Goal: Task Accomplishment & Management: Use online tool/utility

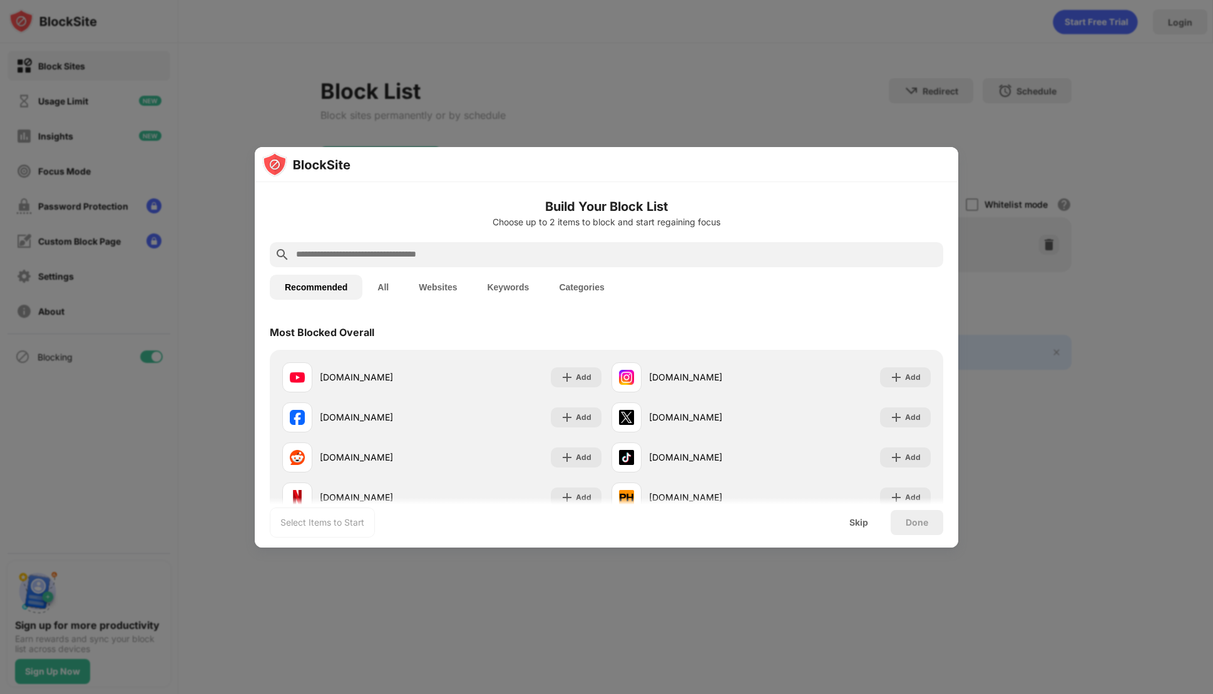
click at [403, 250] on input "text" at bounding box center [617, 254] width 644 height 15
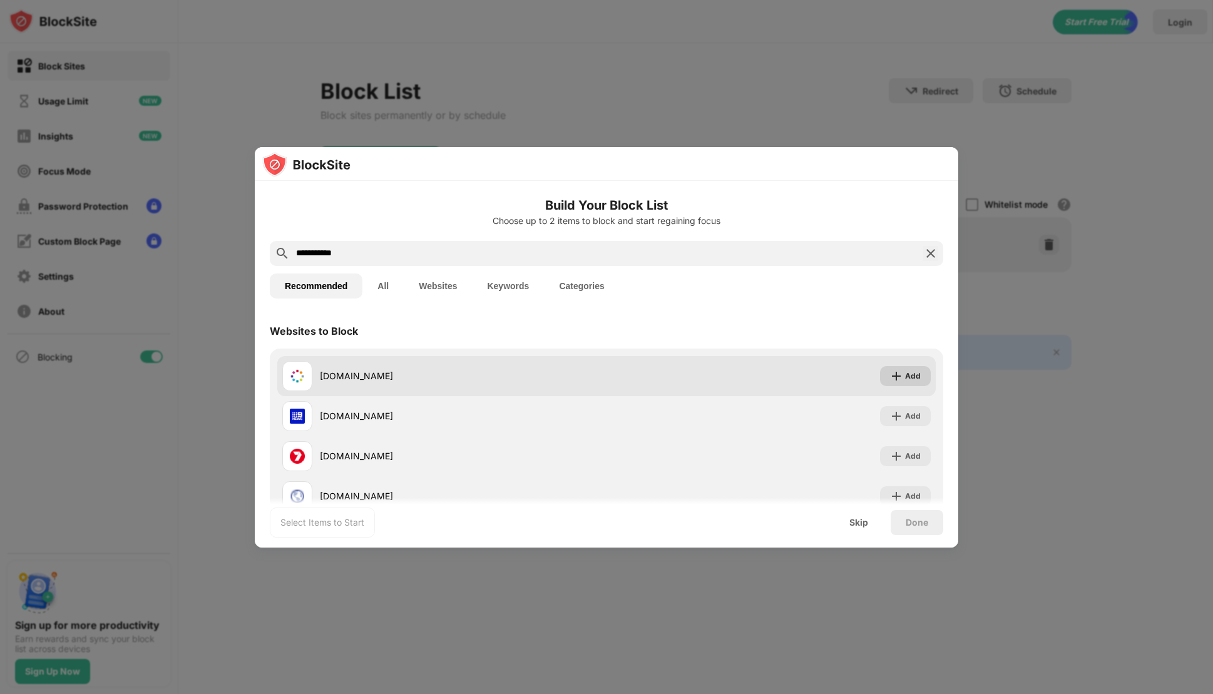
type input "**********"
click at [905, 372] on div "Add" at bounding box center [913, 376] width 16 height 13
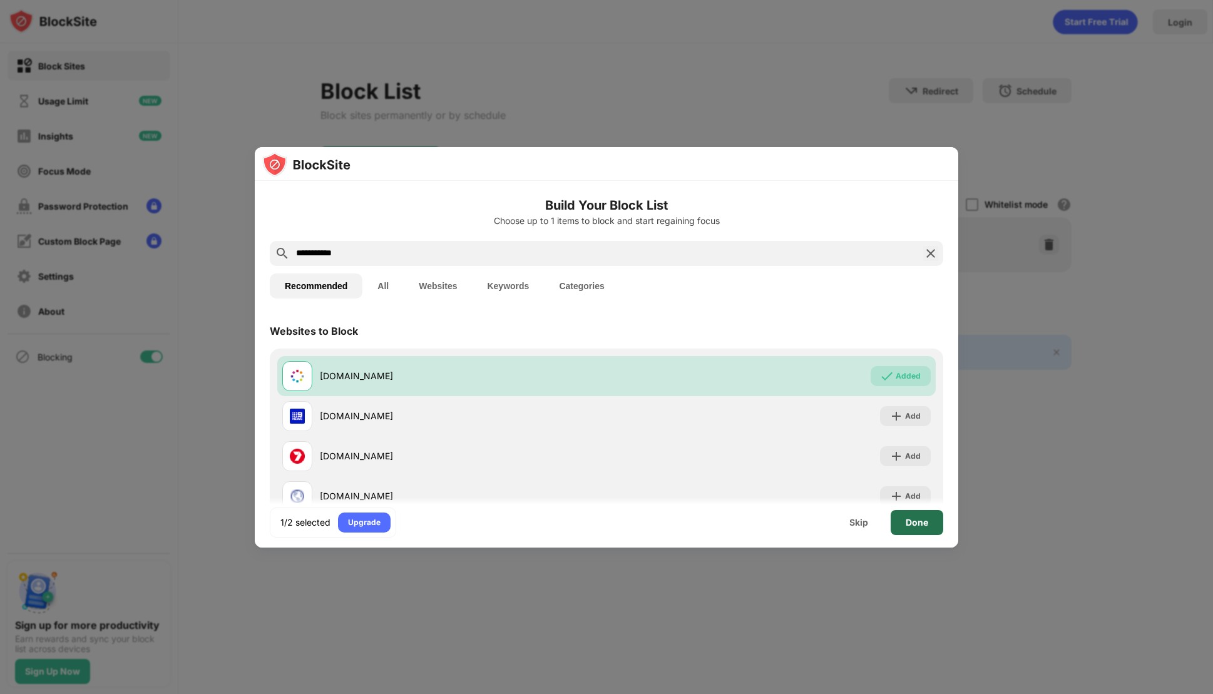
click at [919, 523] on div "Done" at bounding box center [917, 523] width 23 height 10
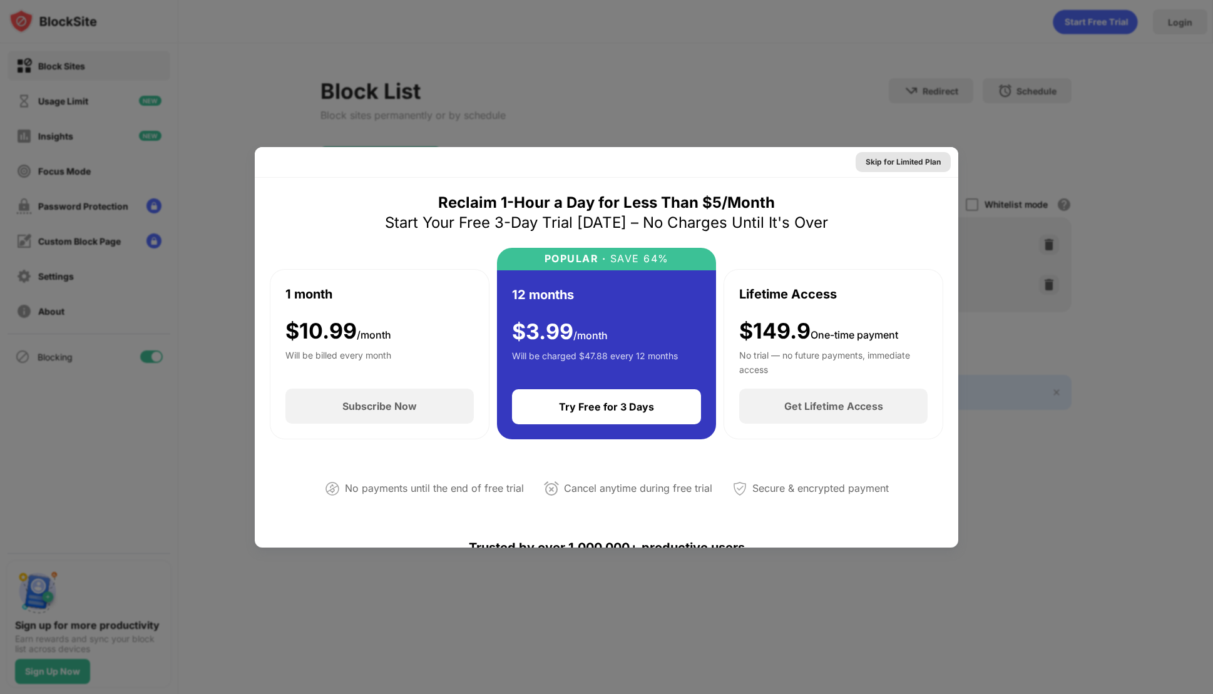
click at [896, 154] on div "Skip for Limited Plan" at bounding box center [903, 162] width 95 height 20
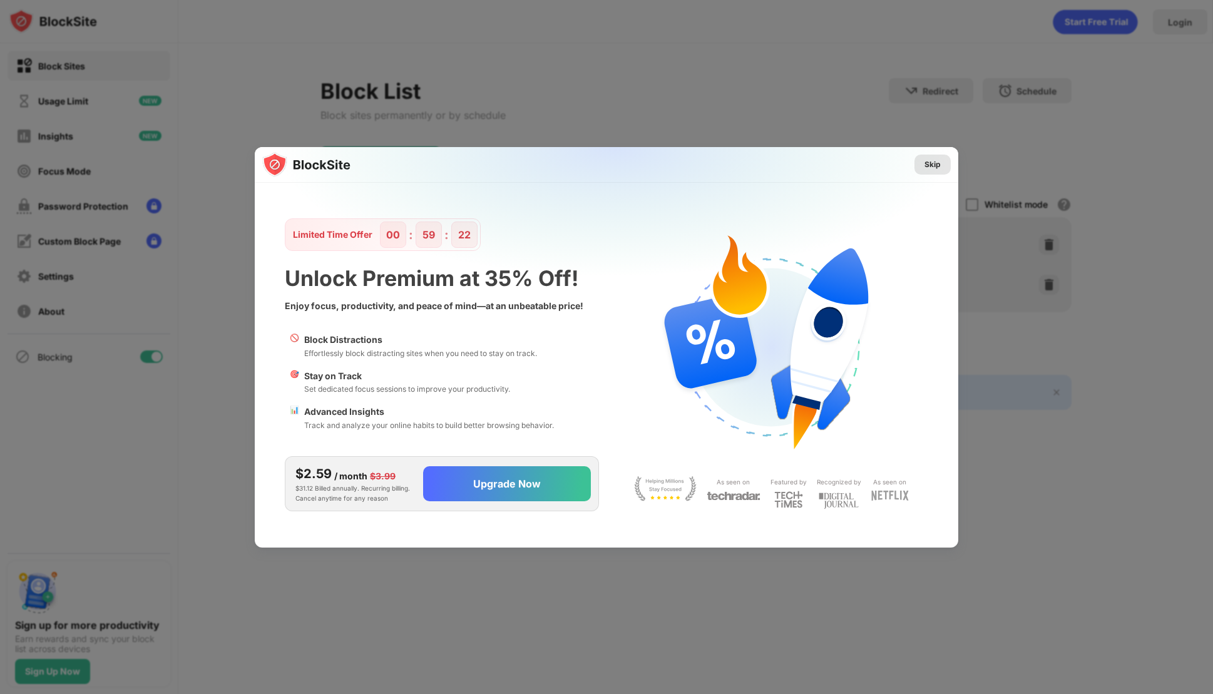
click at [934, 168] on div "Skip" at bounding box center [933, 164] width 16 height 13
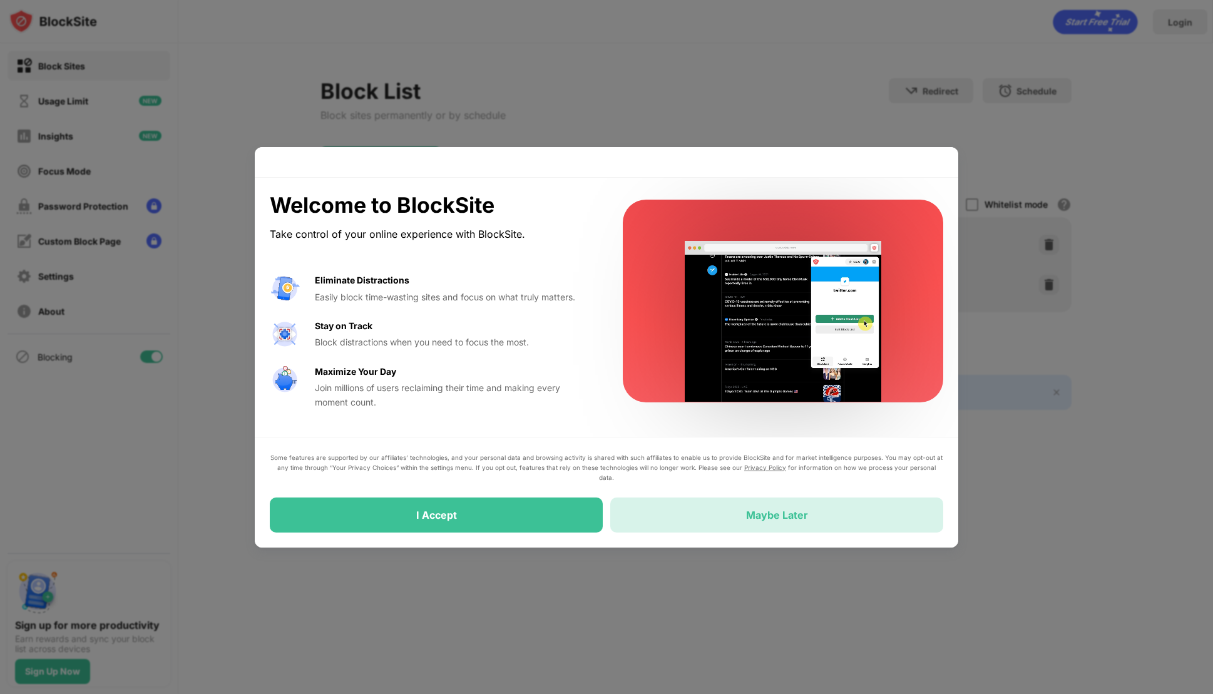
click at [780, 508] on div "Maybe Later" at bounding box center [776, 515] width 333 height 35
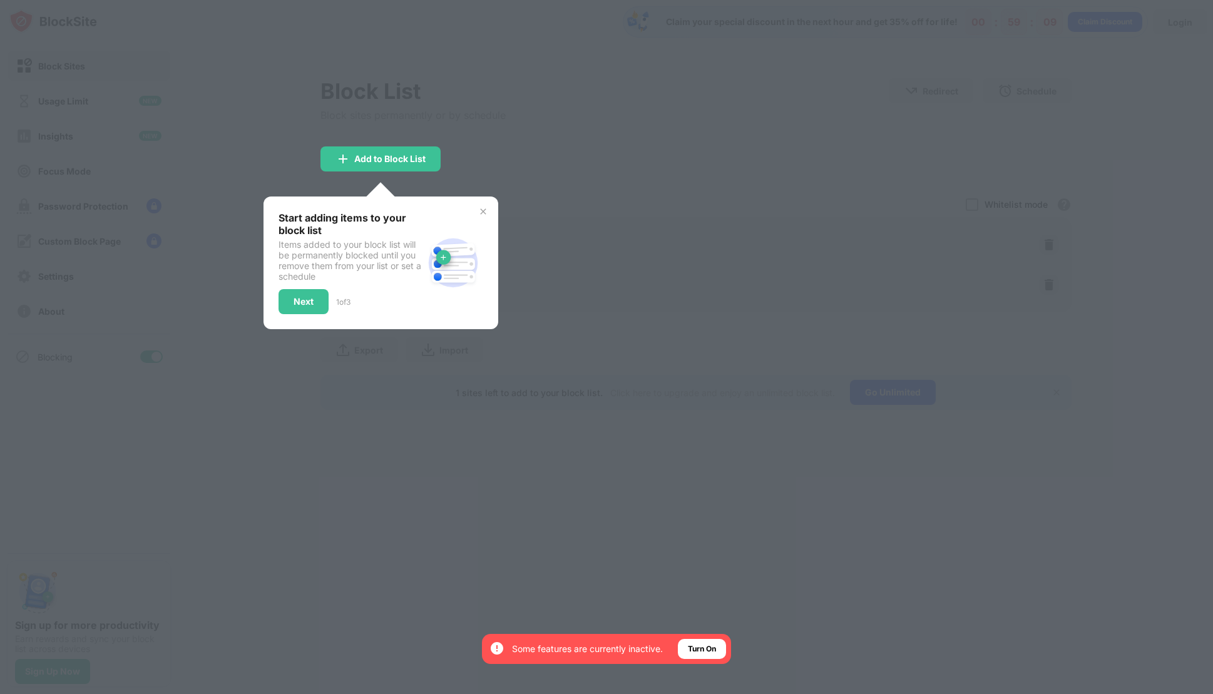
click at [487, 217] on div "Start adding items to your block list Items added to your block list will be pe…" at bounding box center [381, 263] width 235 height 133
click at [486, 208] on img at bounding box center [483, 212] width 10 height 10
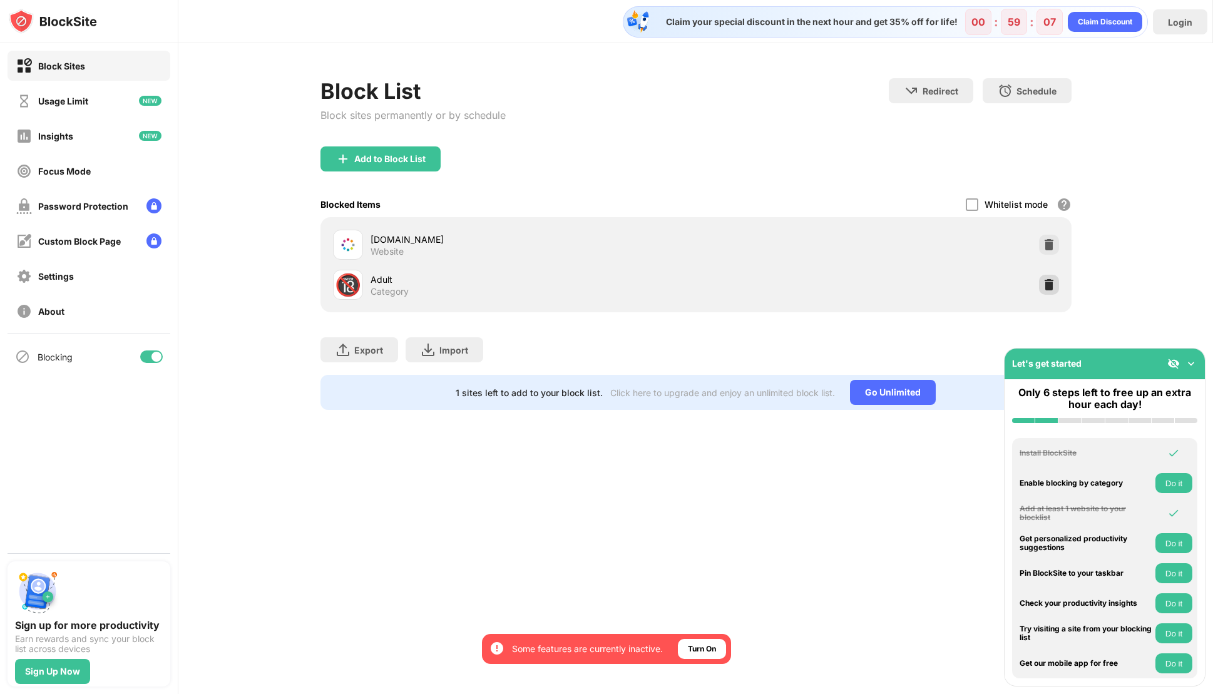
click at [1048, 285] on img at bounding box center [1049, 285] width 13 height 13
